Goal: Task Accomplishment & Management: Manage account settings

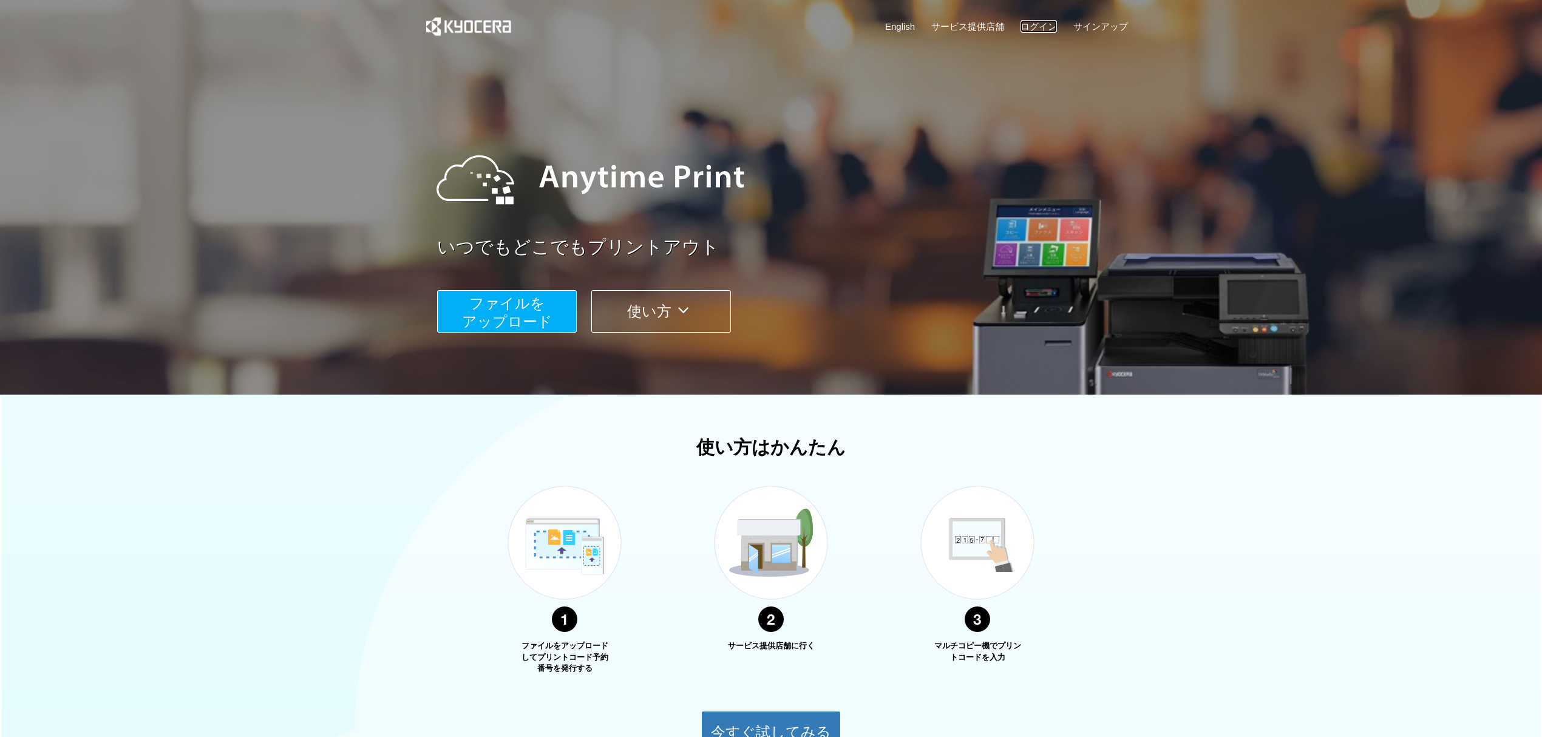
click at [1052, 20] on link "ログイン" at bounding box center [1038, 26] width 36 height 13
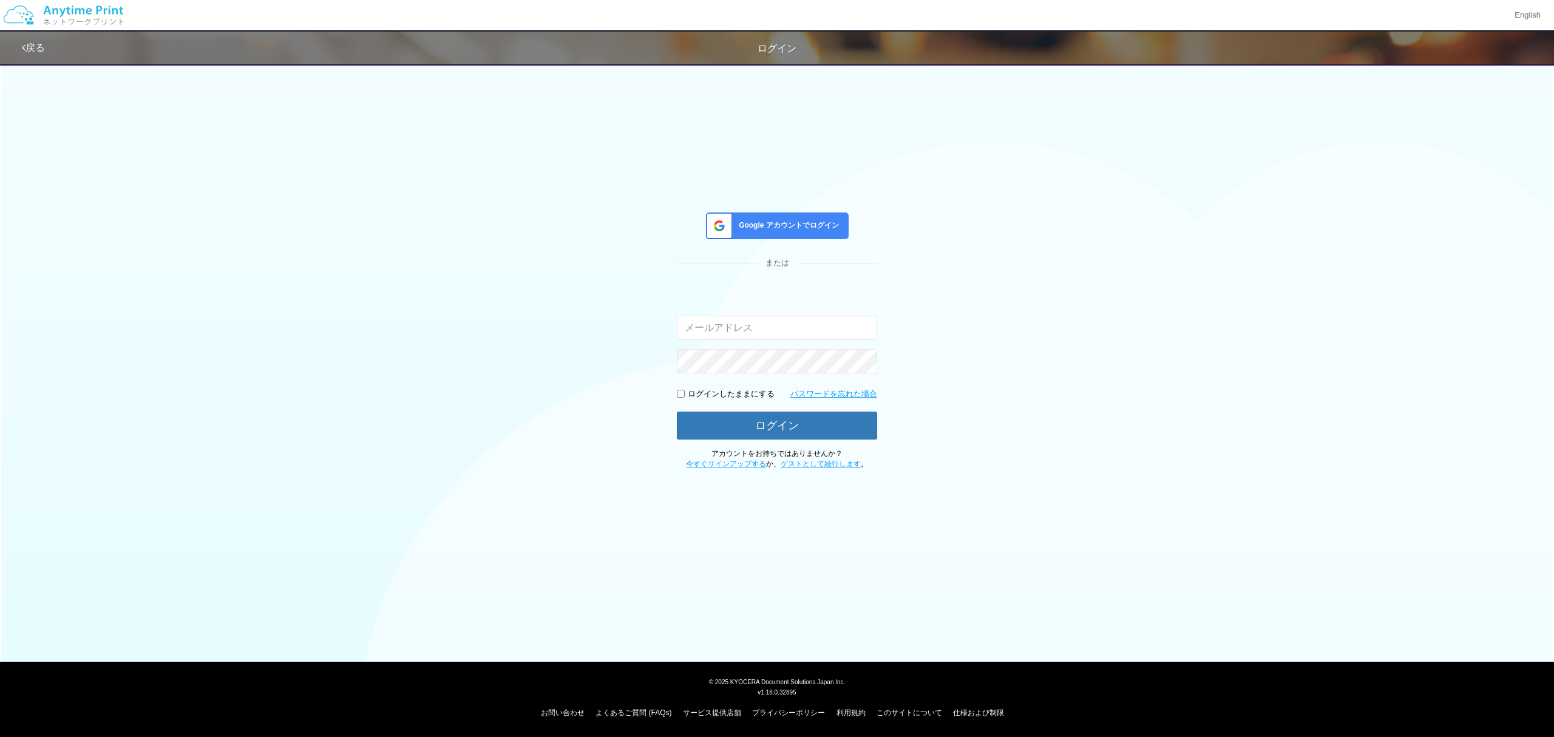
type input "[EMAIL_ADDRESS][DOMAIN_NAME]"
click at [796, 427] on button "ログイン" at bounding box center [777, 425] width 200 height 27
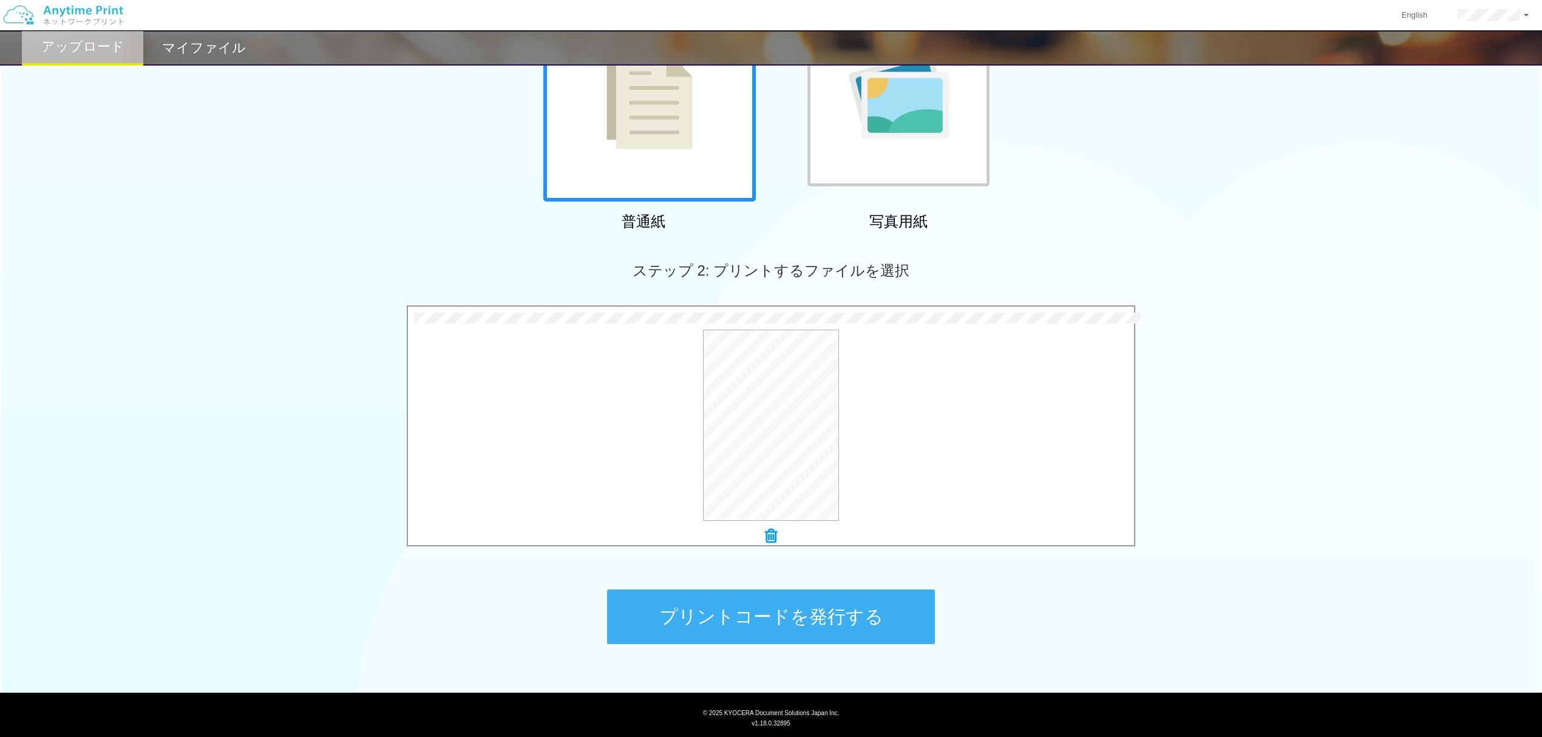
scroll to position [186, 0]
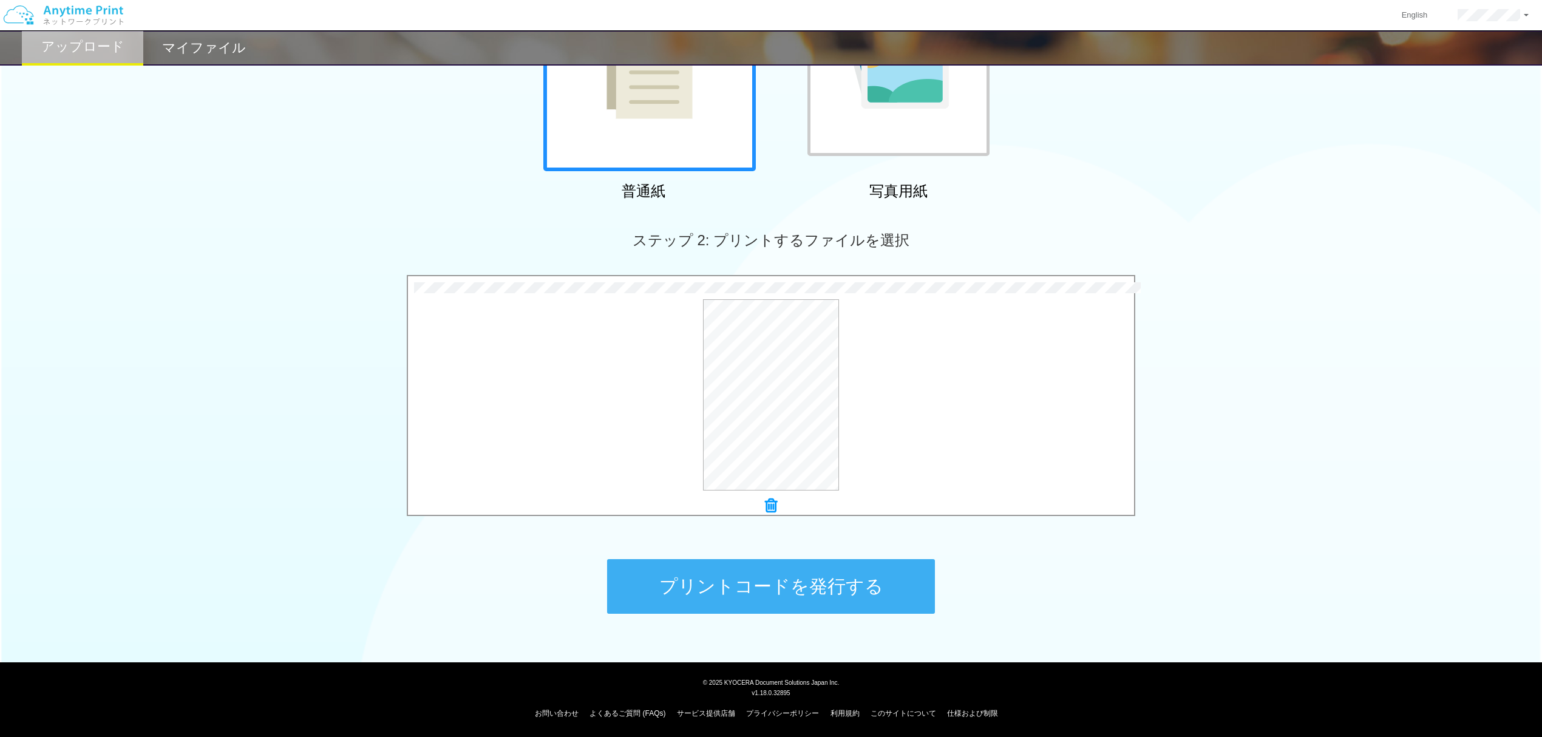
click at [819, 593] on button "プリントコードを発行する" at bounding box center [771, 586] width 328 height 55
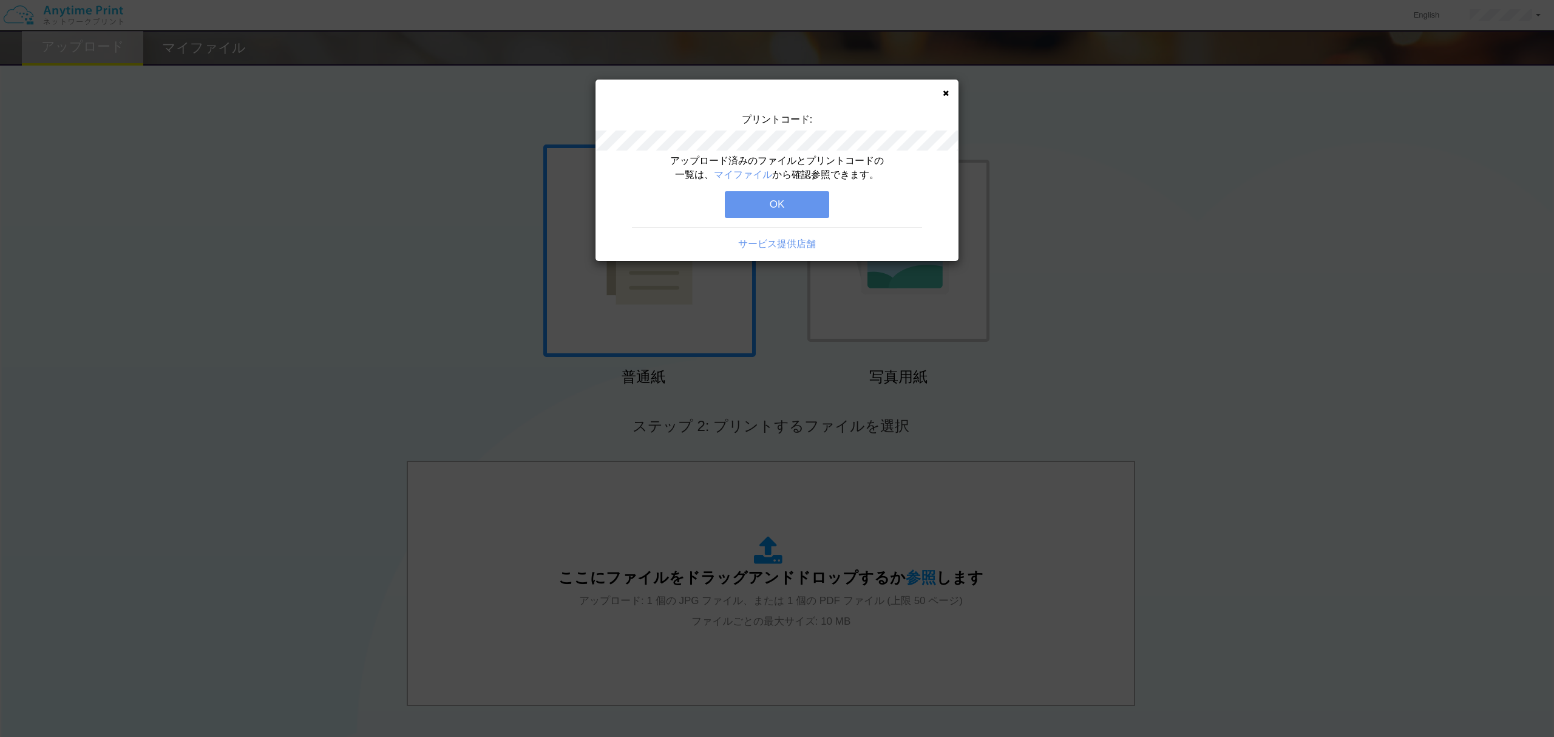
click at [943, 93] on icon at bounding box center [946, 93] width 6 height 8
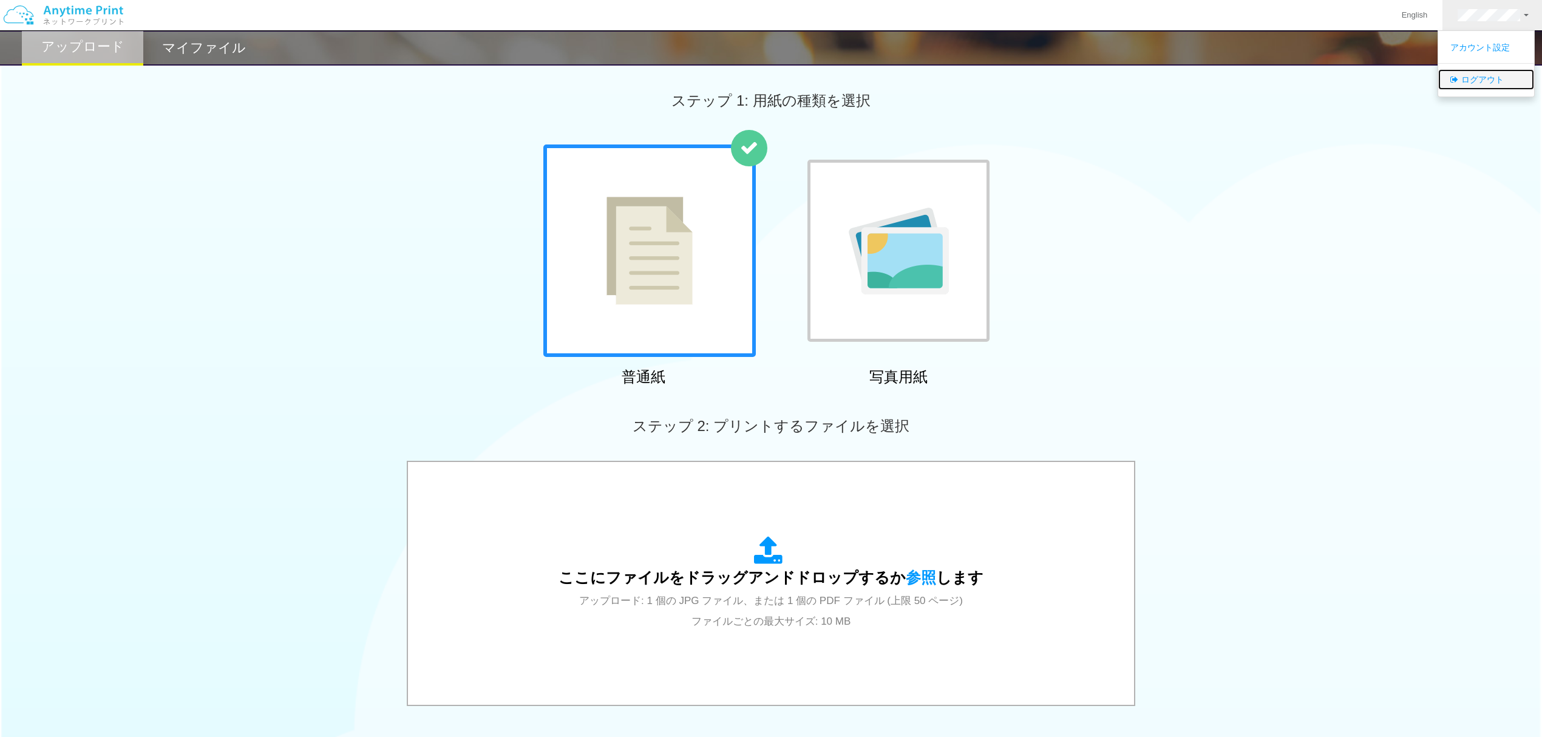
click at [1477, 81] on link "ログアウト" at bounding box center [1486, 79] width 96 height 21
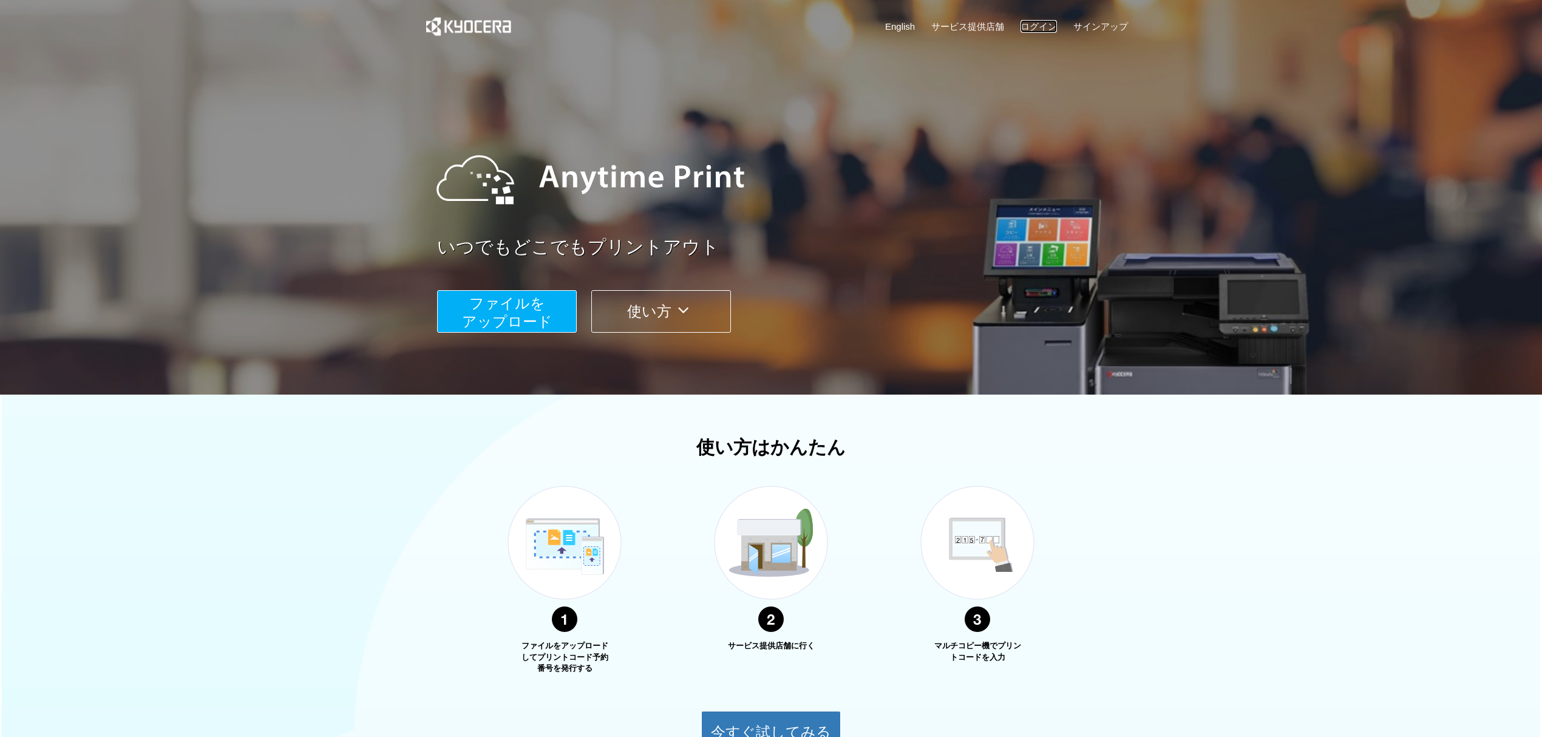
click at [1040, 22] on link "ログイン" at bounding box center [1038, 26] width 36 height 13
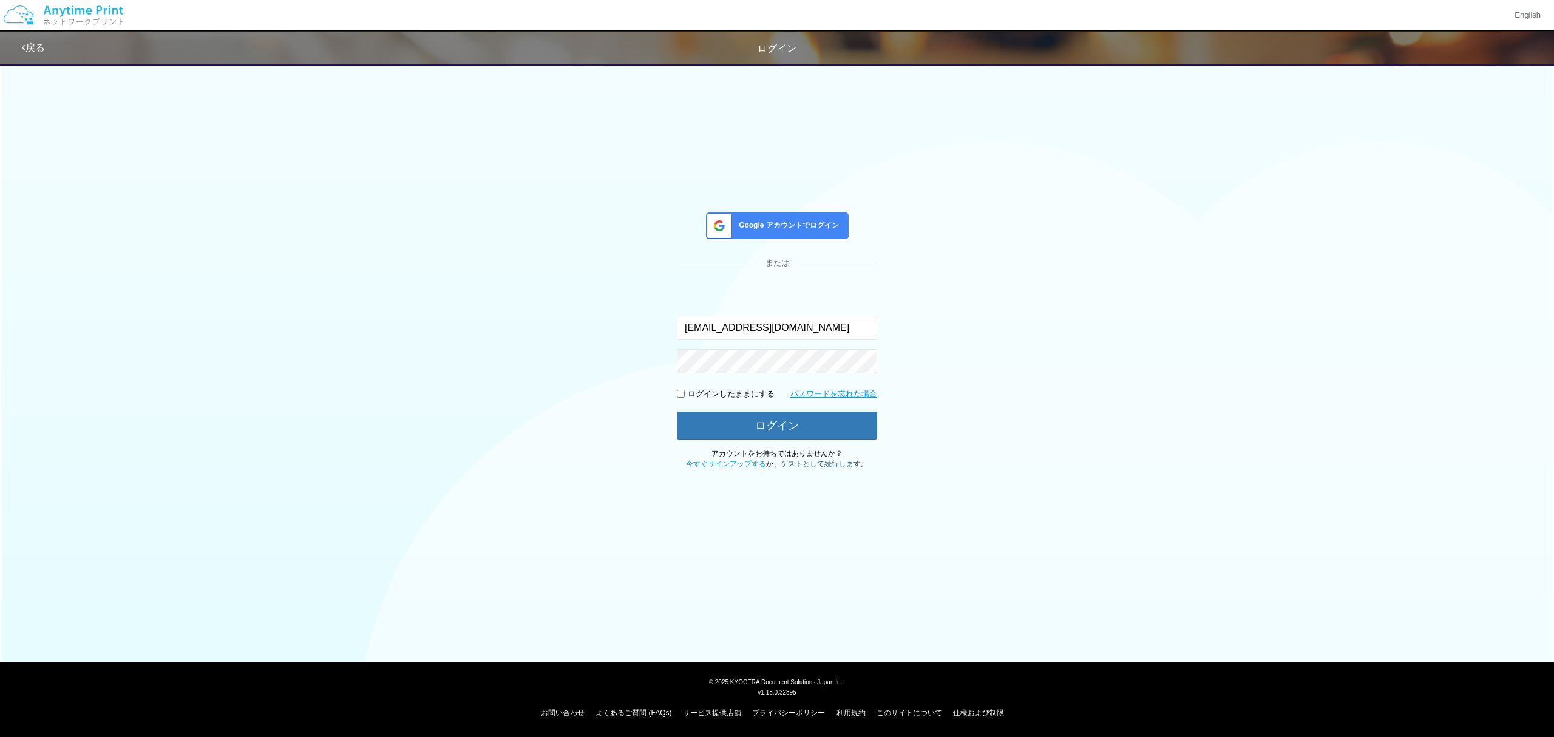
click at [816, 466] on link "ゲストとして続行します" at bounding box center [821, 464] width 80 height 8
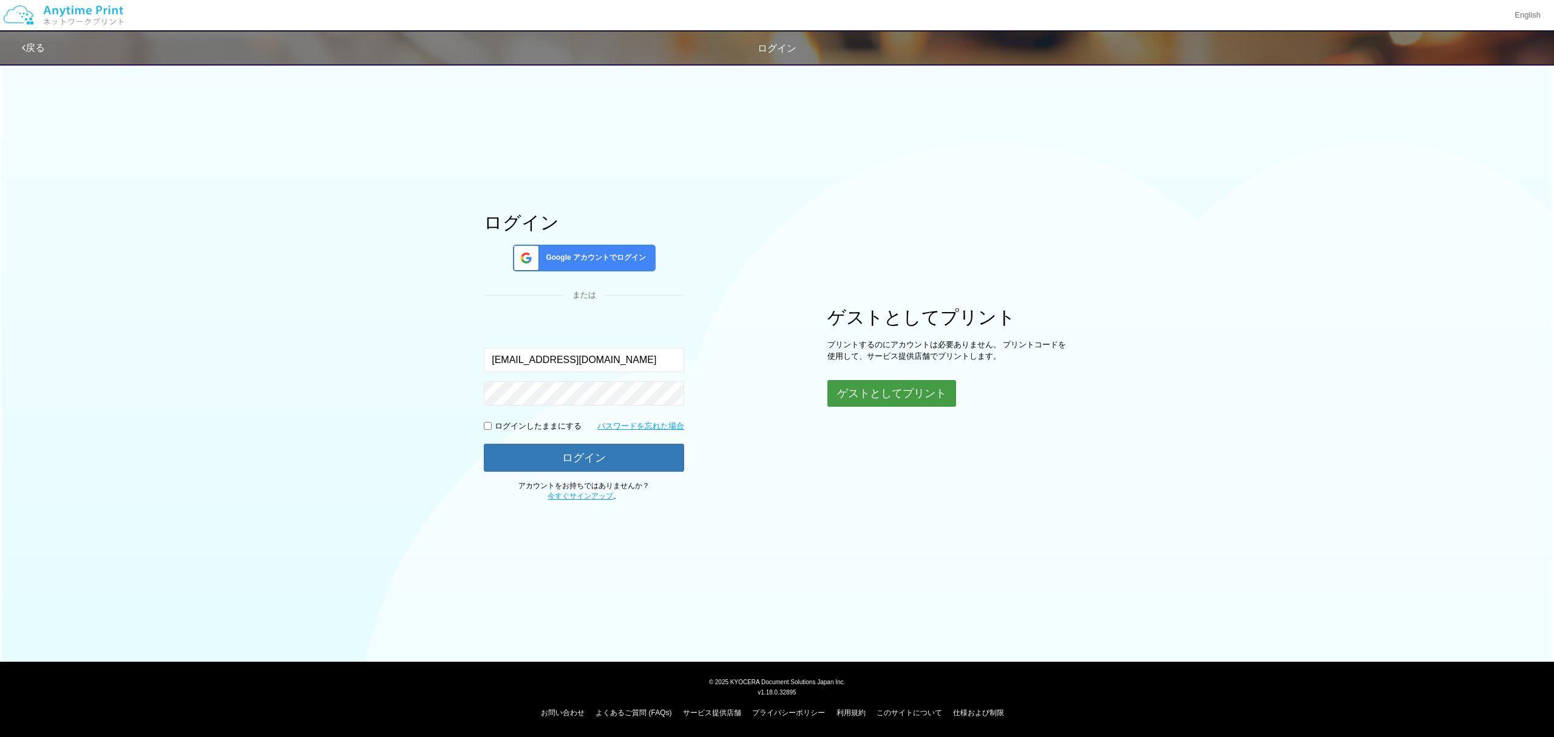
click at [860, 398] on button "ゲストとしてプリント" at bounding box center [891, 393] width 129 height 27
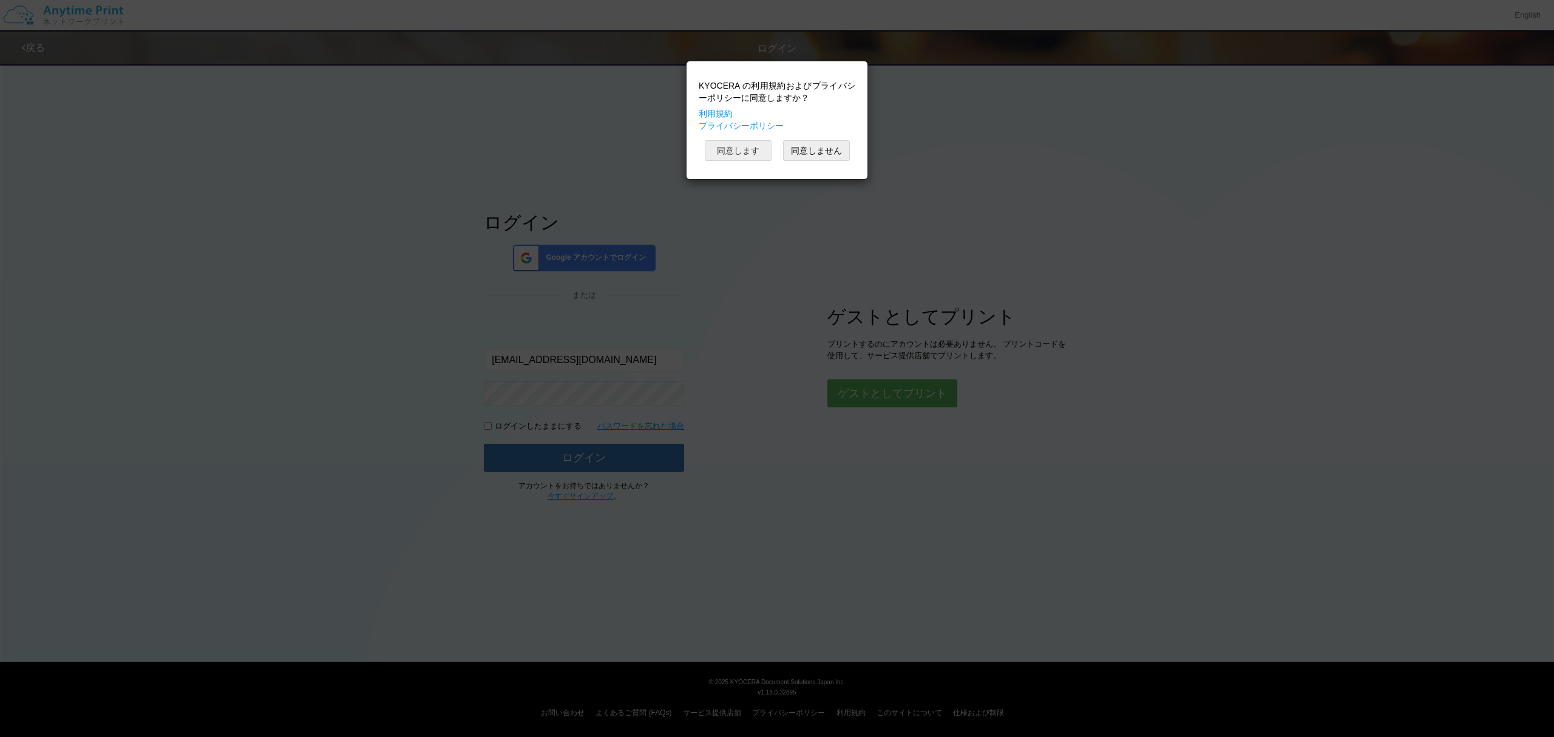
click at [727, 157] on button "同意します" at bounding box center [738, 150] width 67 height 21
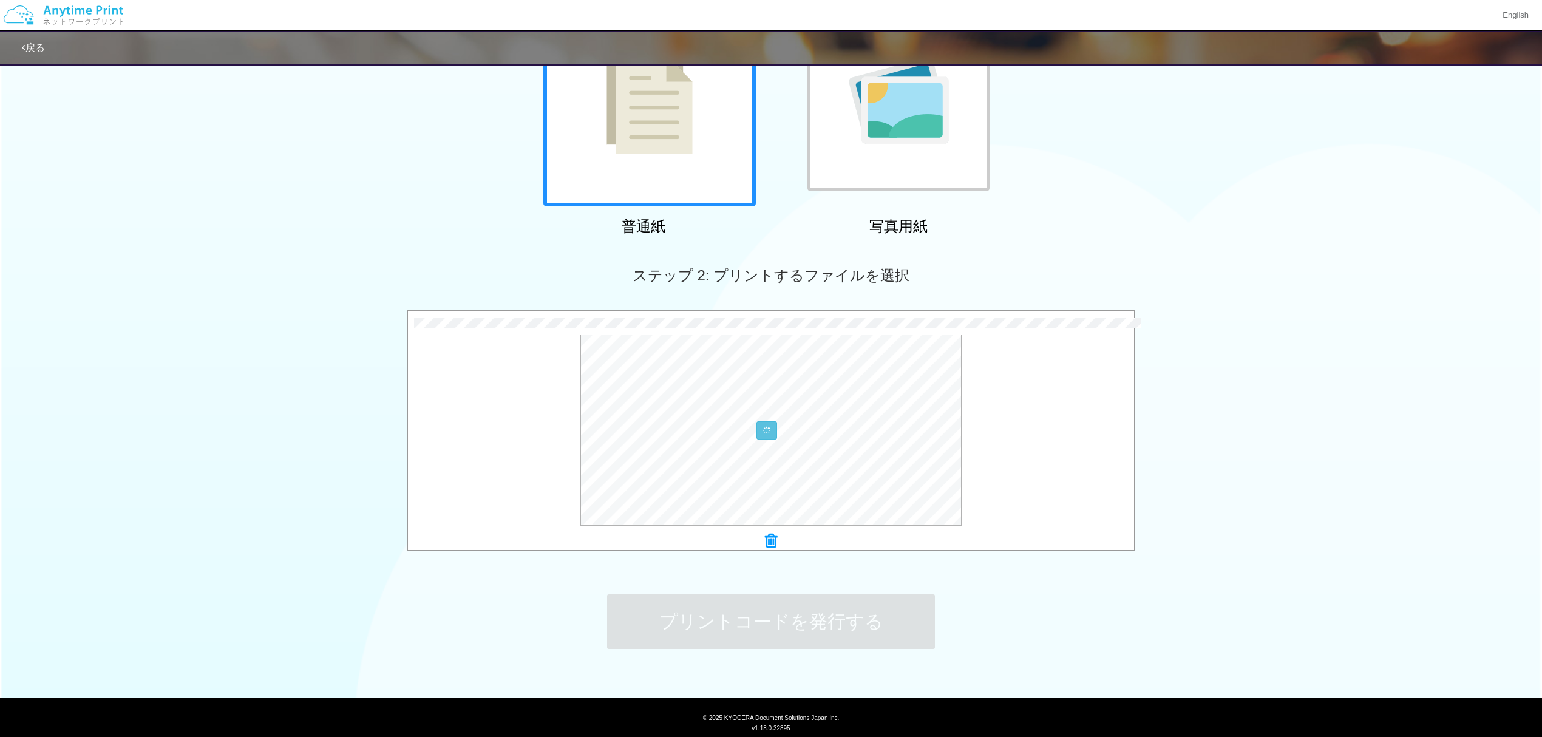
scroll to position [186, 0]
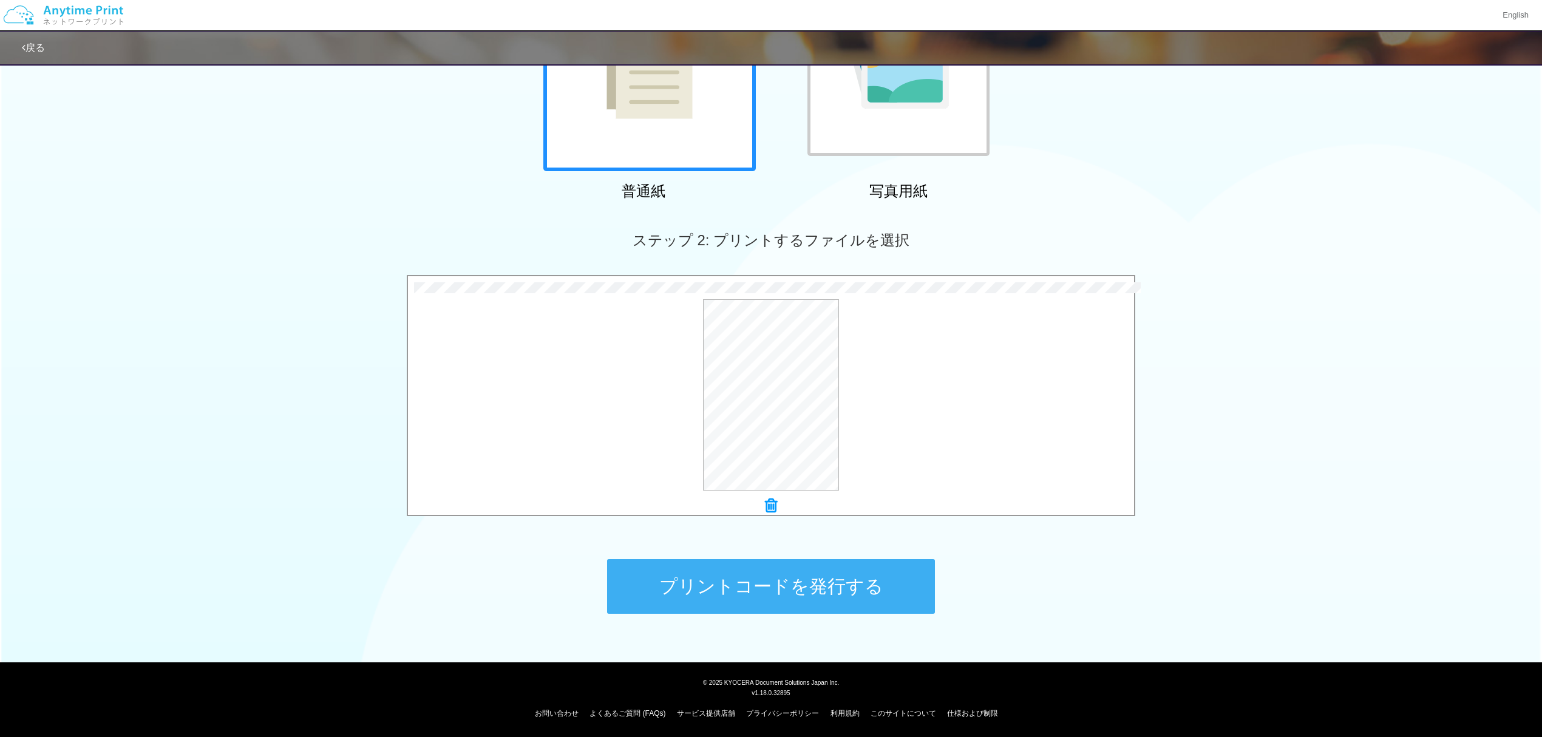
click at [768, 597] on button "プリントコードを発行する" at bounding box center [771, 586] width 328 height 55
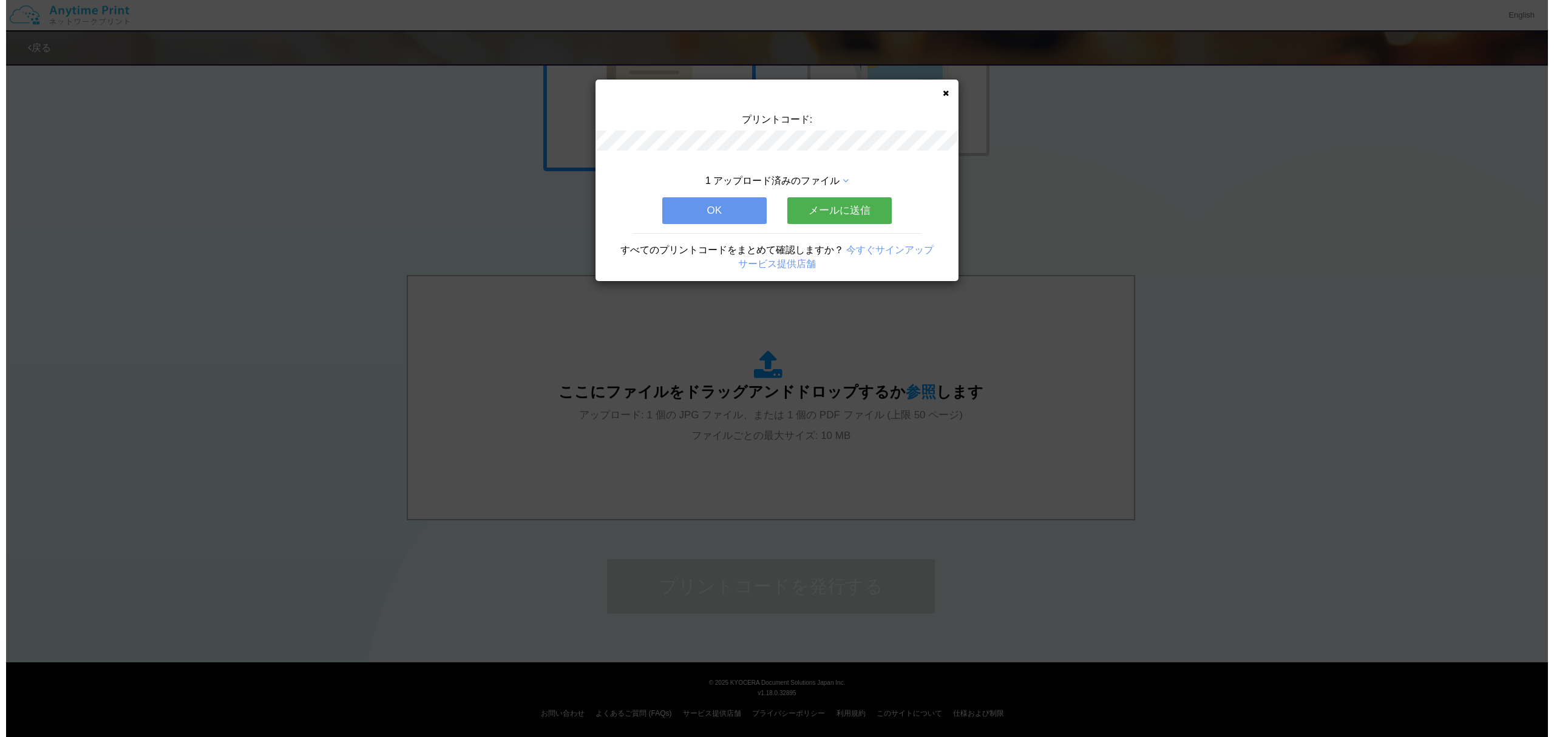
scroll to position [0, 0]
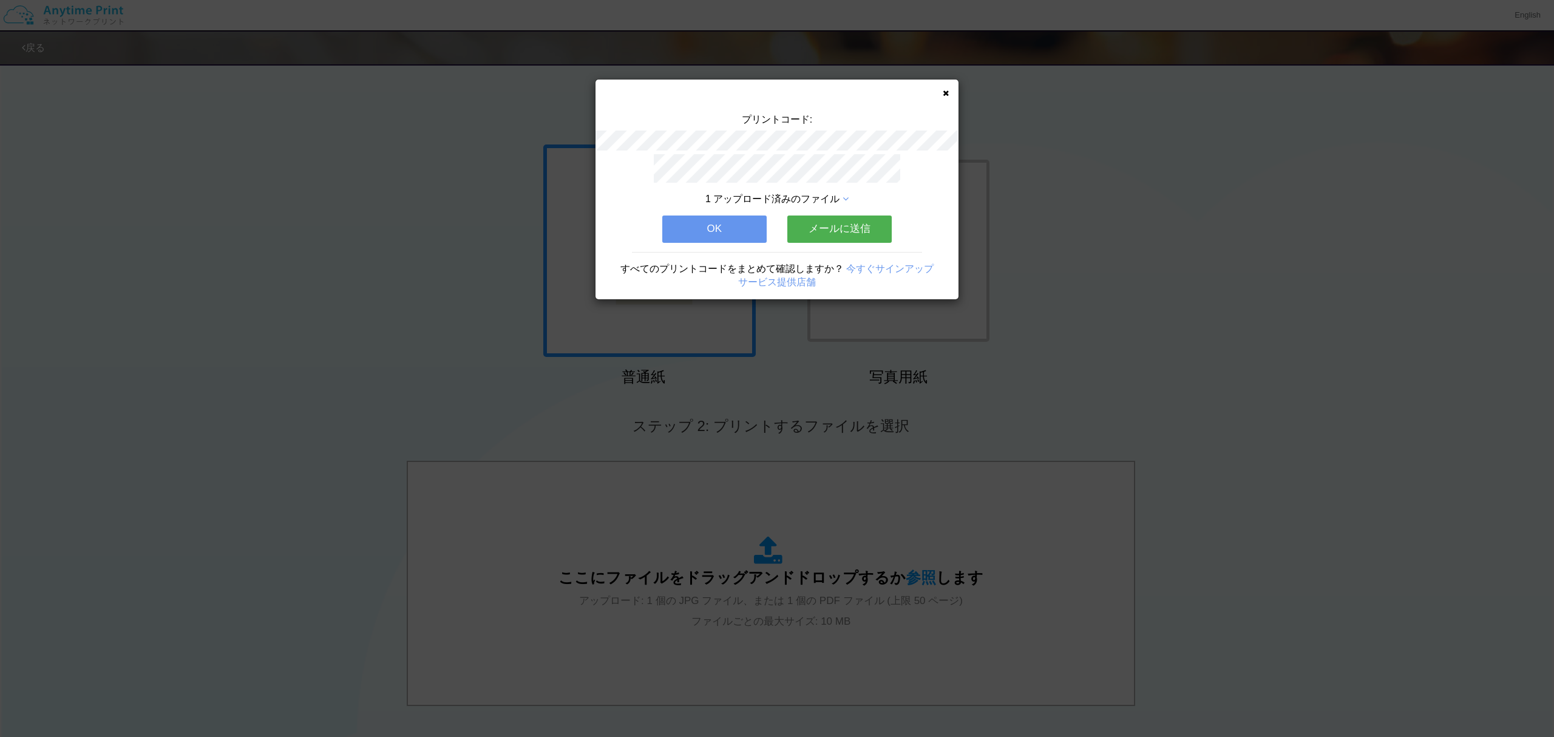
click at [848, 194] on icon at bounding box center [846, 199] width 6 height 10
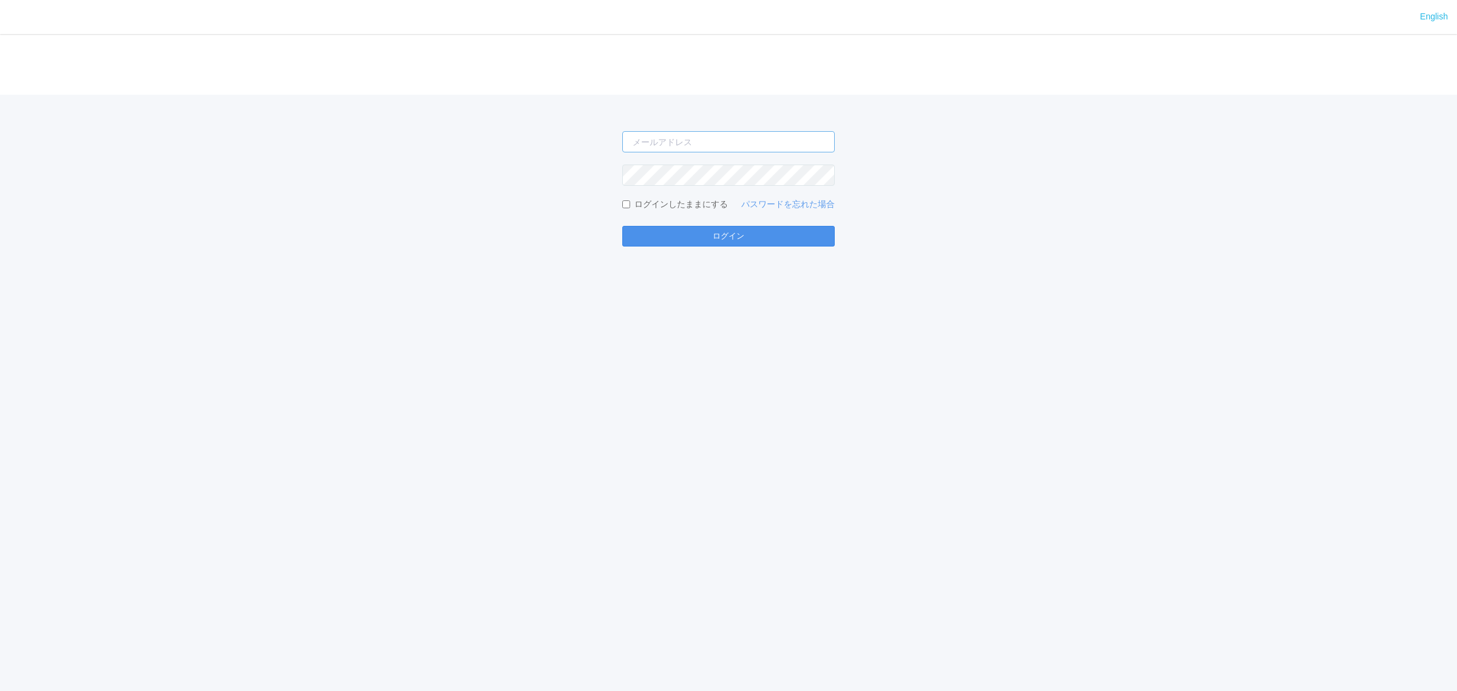
type input "[EMAIL_ADDRESS][DOMAIN_NAME]"
click at [639, 237] on button "ログイン" at bounding box center [728, 236] width 212 height 21
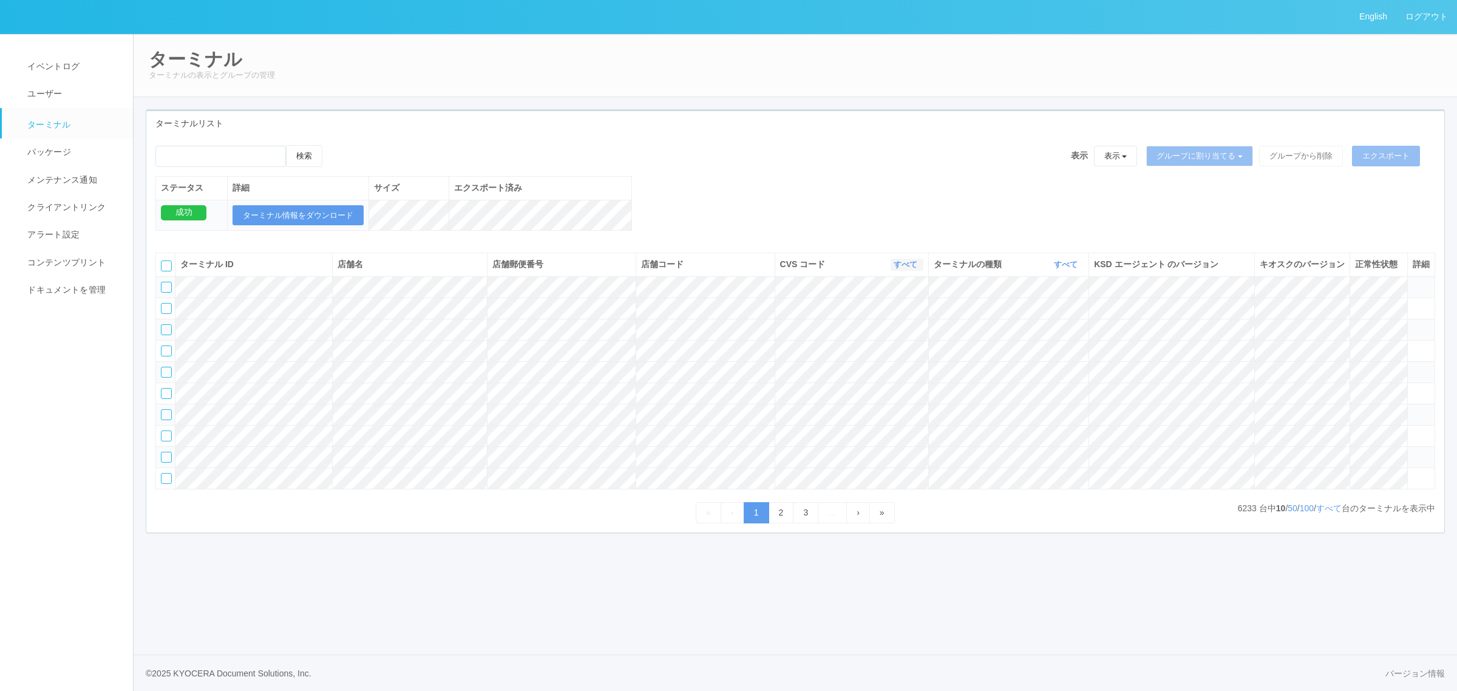
click at [917, 269] on icon "button" at bounding box center [918, 264] width 3 height 9
click at [886, 214] on div "検索 表示 表示 すべてのターミナル 未割り当てのターミナル グループを追加 グループ名を編集 アーカイブ済みのターミナル グループに割り当てる グループを追…" at bounding box center [795, 194] width 1298 height 98
click at [69, 294] on span "ドキュメントを管理" at bounding box center [64, 290] width 81 height 10
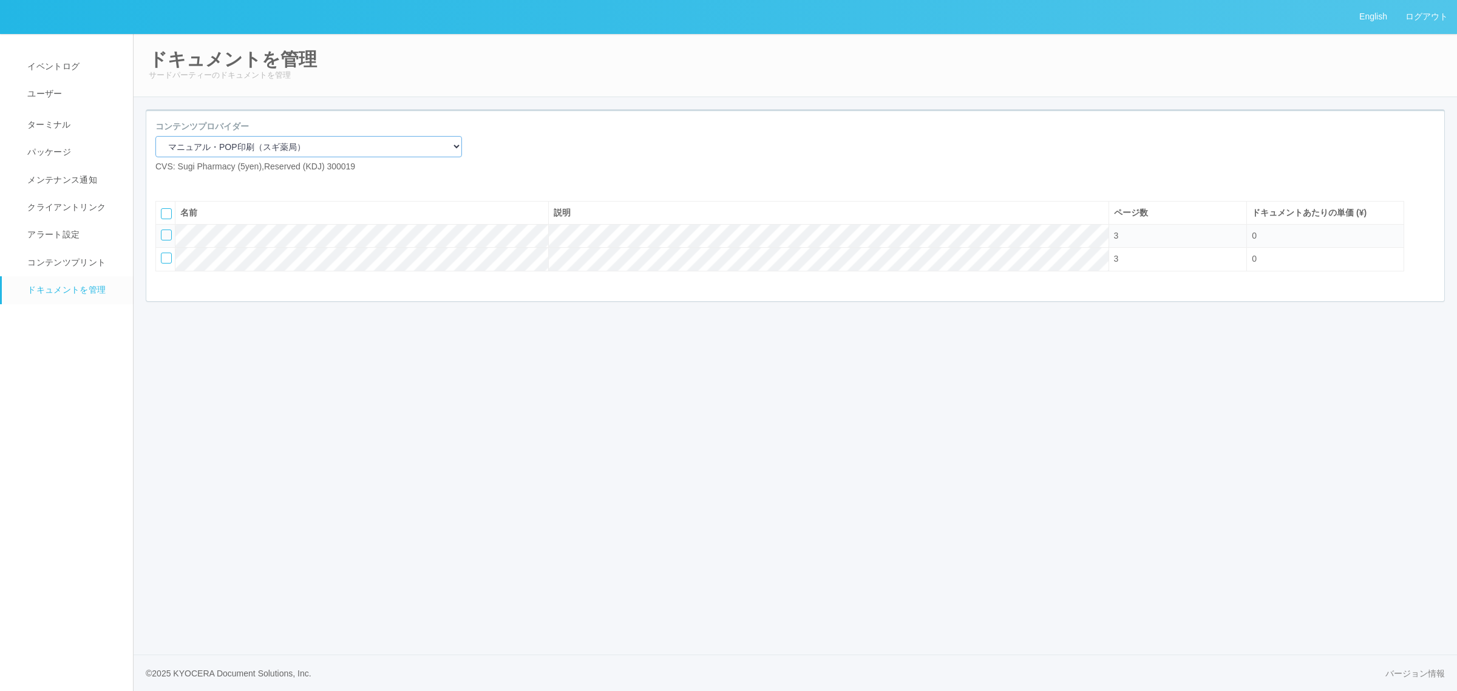
click at [313, 141] on select "マニュアル・POP印刷（スギ薬局） マニュアル・POP印刷（DY） マニュアル・POP印刷（共通） マニュアル・POP印刷（セコマ） マニュアル・POP印刷（…" at bounding box center [308, 146] width 307 height 21
select select "92e33cfa-a397-43d0-aeaa-8a96cbdf4d79"
click at [155, 136] on select "マニュアル・POP印刷（スギ薬局） マニュアル・POP印刷（DY） マニュアル・POP印刷（共通） マニュアル・POP印刷（セコマ） マニュアル・POP印刷（…" at bounding box center [308, 146] width 307 height 21
click at [270, 141] on select "マニュアル・POP印刷（スギ薬局） マニュアル・POP印刷（DY） マニュアル・POP印刷（共通） マニュアル・POP印刷（セコマ） マニュアル・POP印刷（…" at bounding box center [308, 146] width 307 height 21
select select "92e33cfa-a397-43d0-aeaa-8a96cbdf4d79"
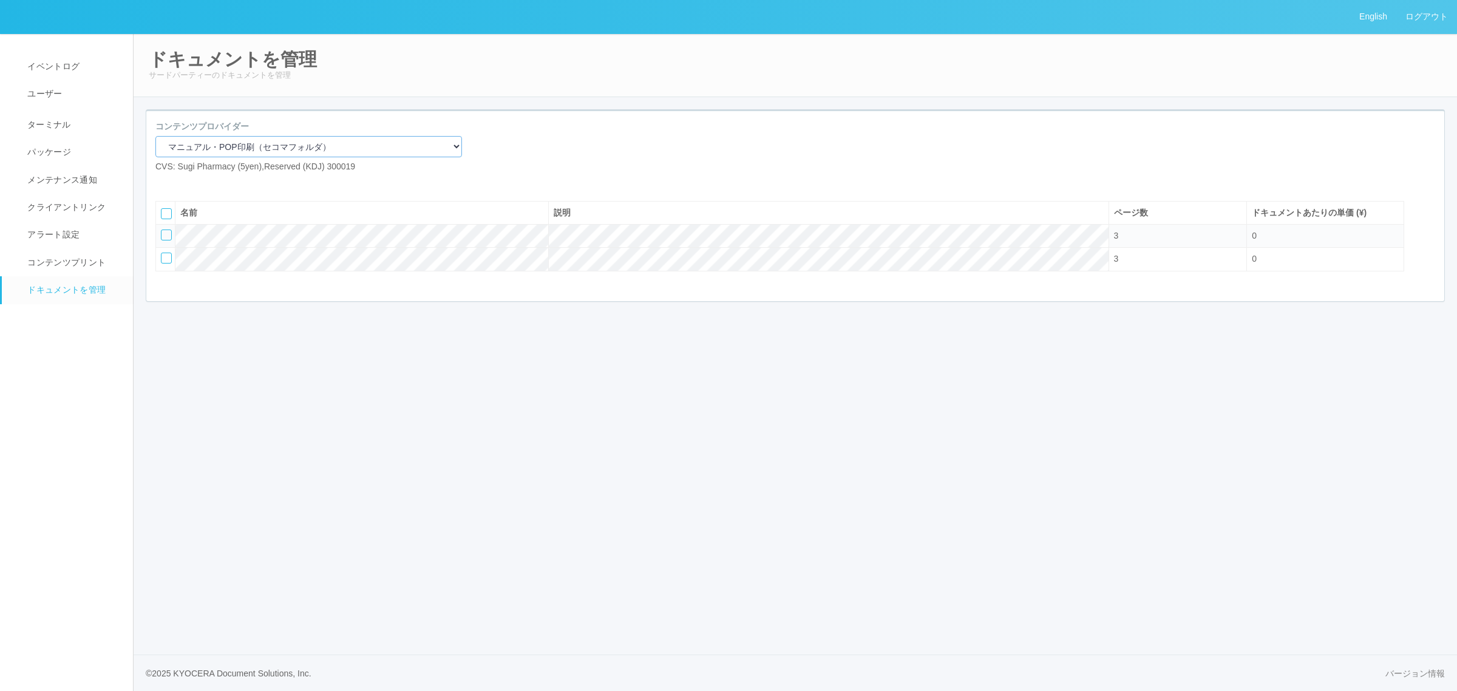
click at [155, 136] on select "マニュアル・POP印刷（スギ薬局） マニュアル・POP印刷（DY） マニュアル・POP印刷（共通） マニュアル・POP印刷（セコマ） マニュアル・POP印刷（…" at bounding box center [308, 146] width 307 height 21
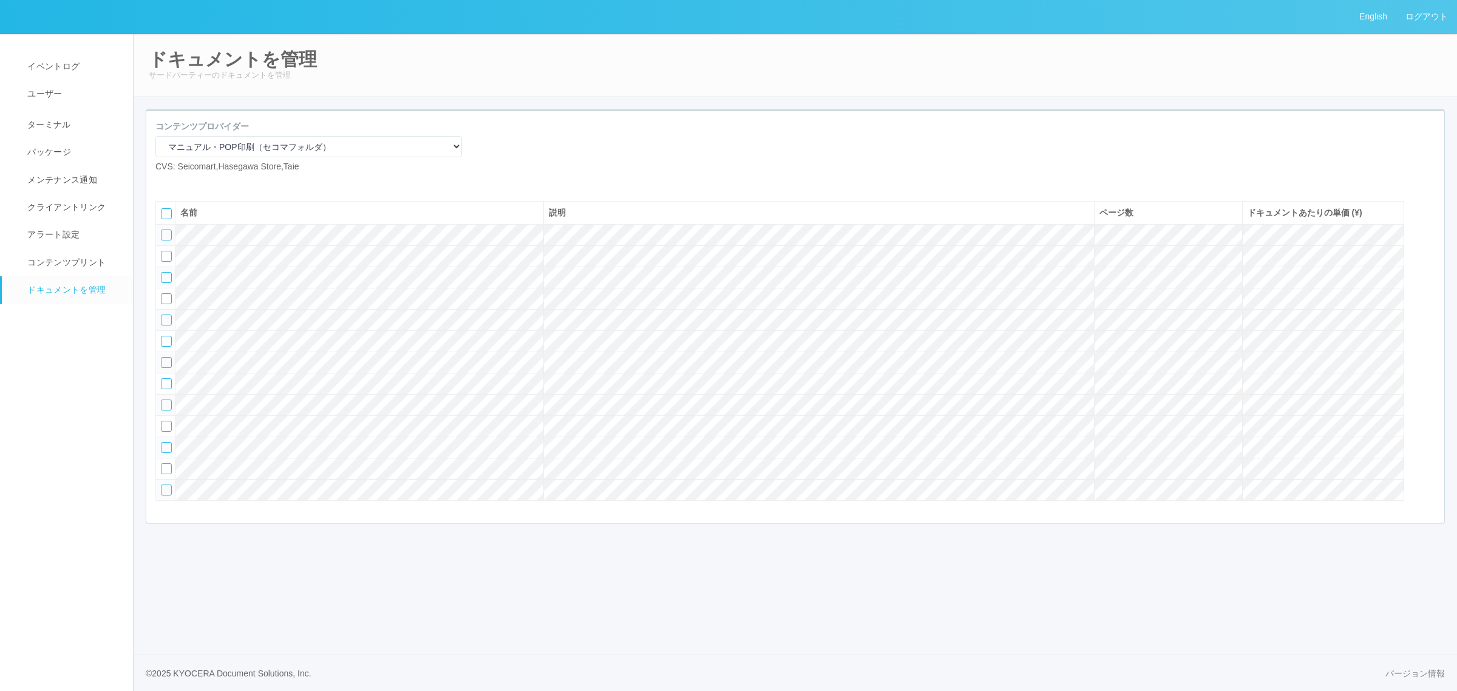
click at [183, 183] on icon at bounding box center [183, 183] width 0 height 0
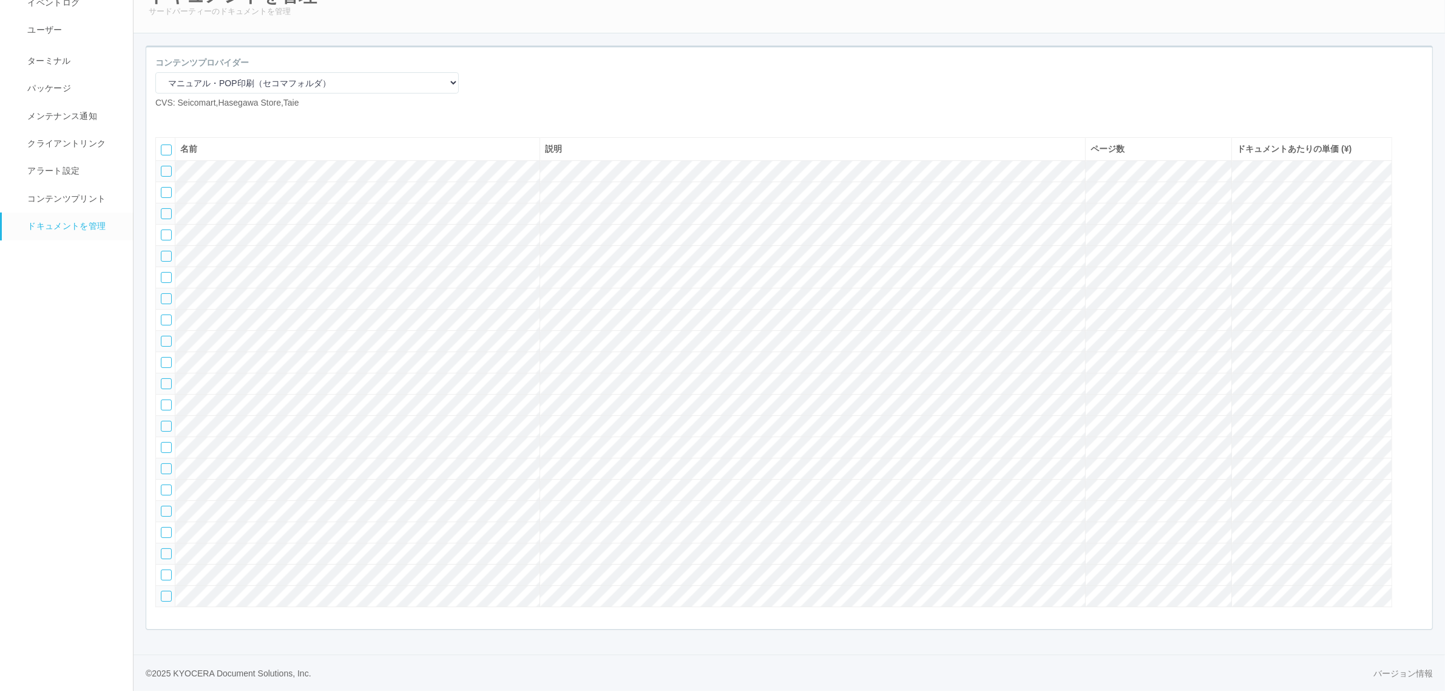
scroll to position [131, 0]
click at [183, 119] on icon at bounding box center [183, 119] width 0 height 0
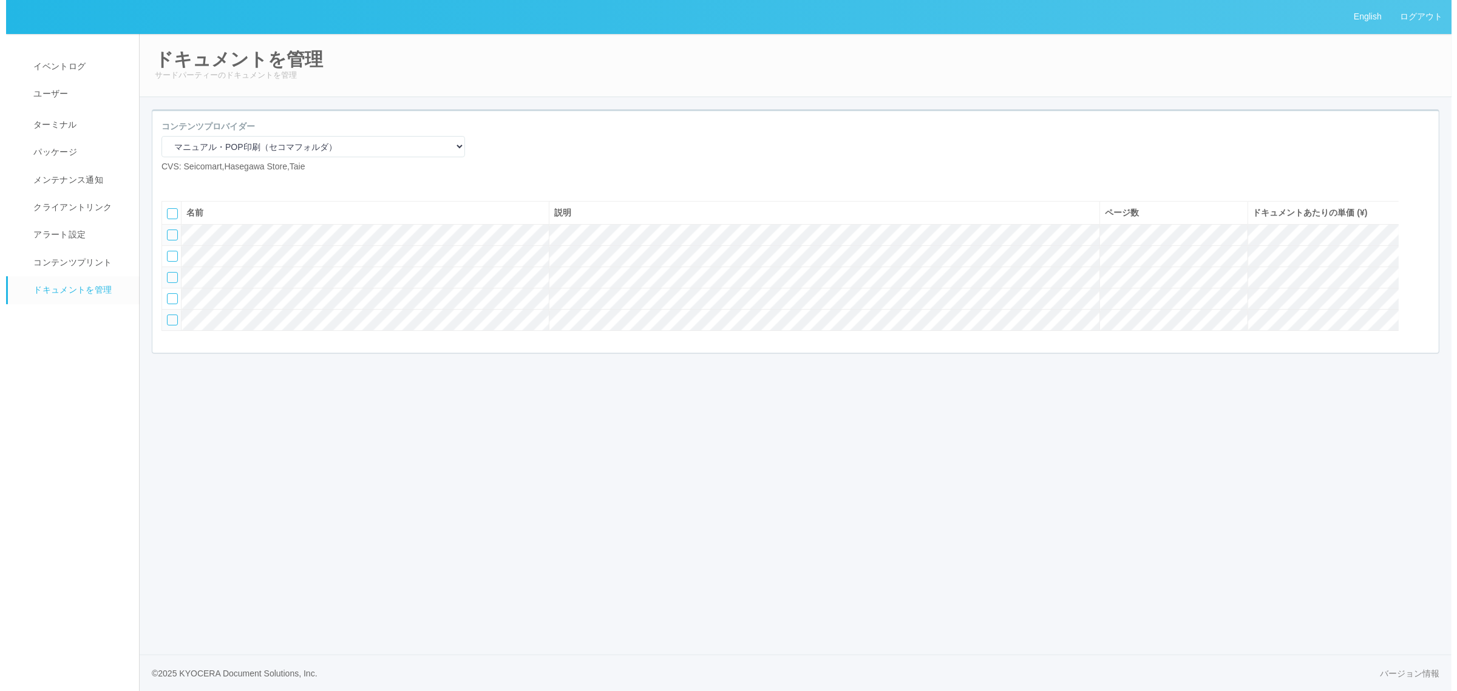
scroll to position [0, 0]
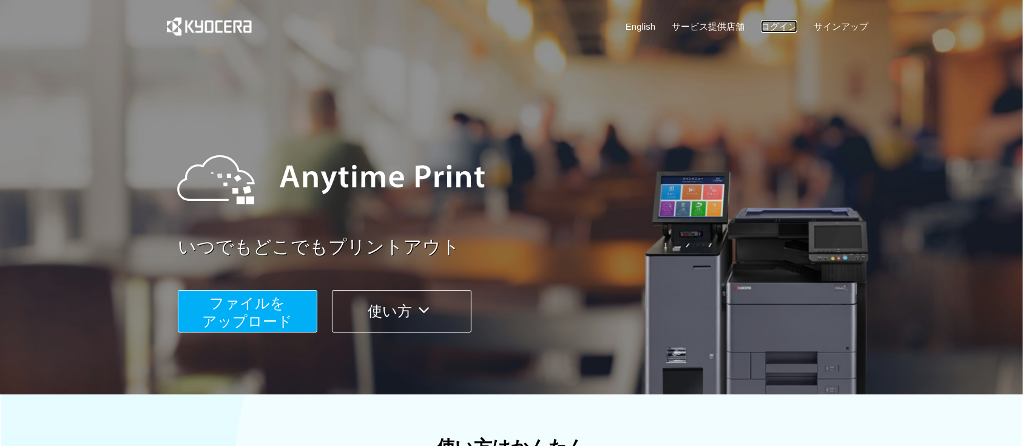
click at [782, 26] on link "ログイン" at bounding box center [779, 26] width 36 height 13
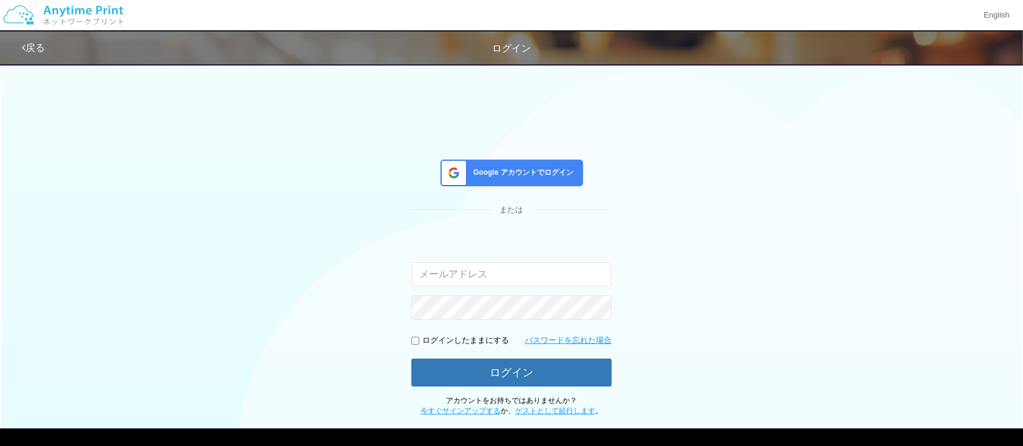
type input "[EMAIL_ADDRESS][DOMAIN_NAME]"
click at [466, 336] on p "ログインしたままにする" at bounding box center [465, 341] width 87 height 12
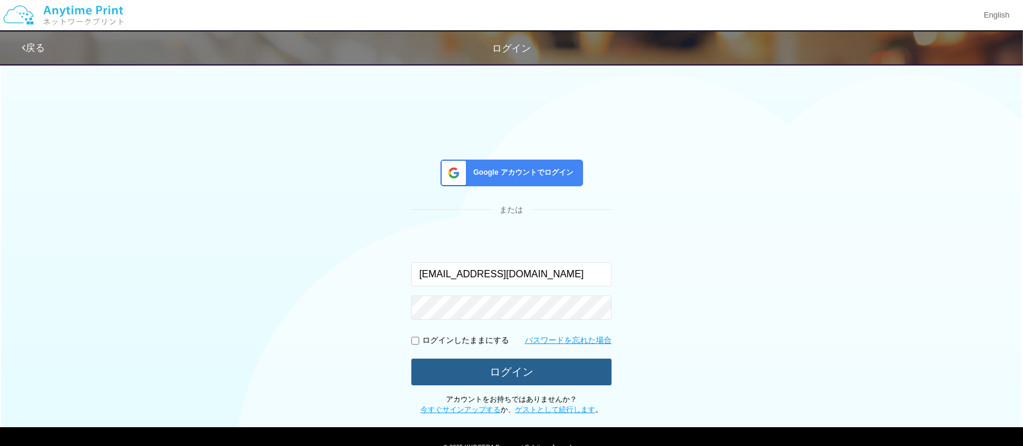
click at [477, 362] on button "ログイン" at bounding box center [512, 372] width 200 height 27
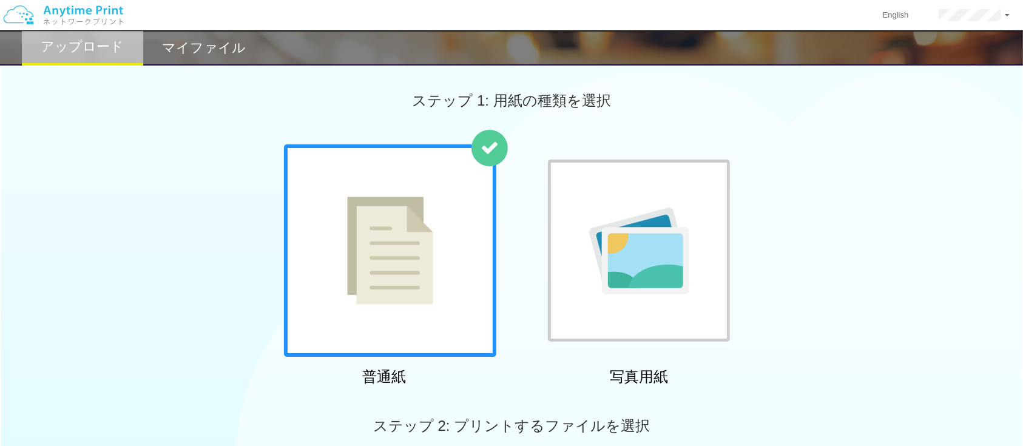
click at [232, 55] on h2 "マイファイル" at bounding box center [204, 48] width 84 height 15
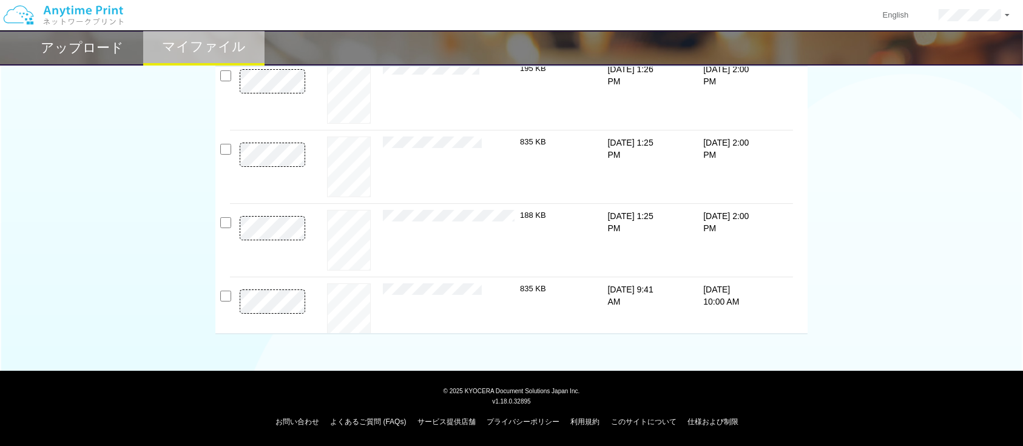
scroll to position [234, 0]
